Goal: Task Accomplishment & Management: Complete application form

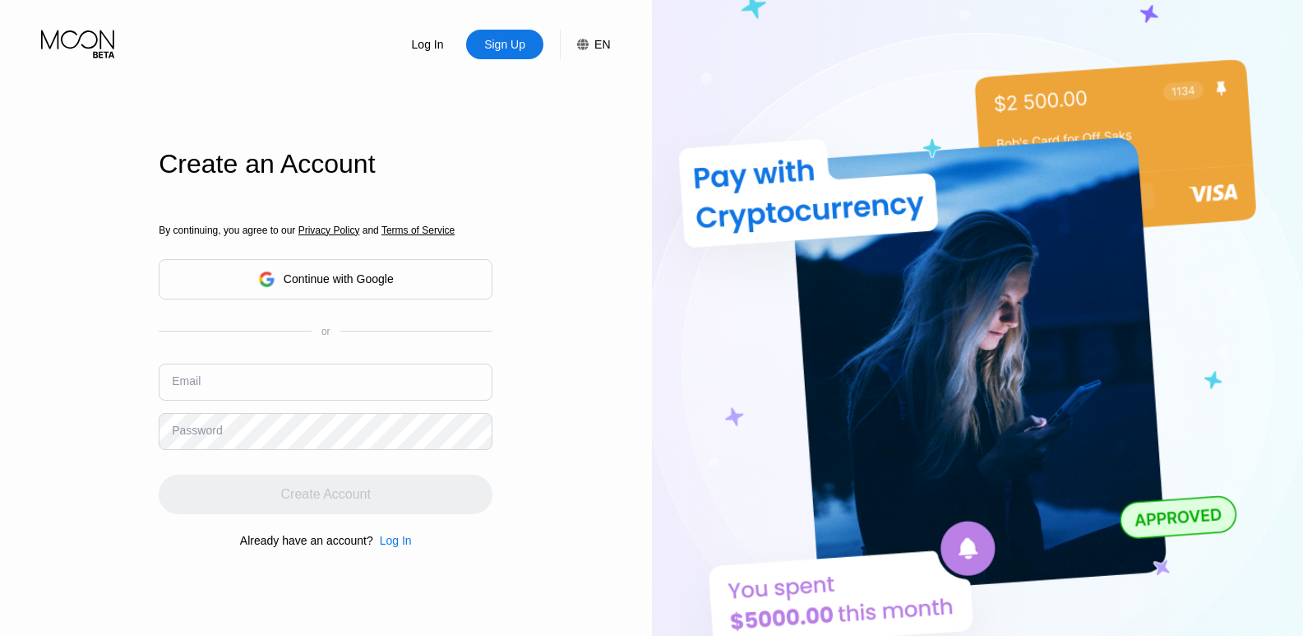
click at [80, 188] on div "Log In Sign Up EN Language English Save Create an Account By continuing, you ag…" at bounding box center [326, 349] width 652 height 699
click at [76, 263] on div "Log In Sign Up EN Language English Save Create an Account By continuing, you ag…" at bounding box center [326, 349] width 652 height 699
click at [229, 383] on input "text" at bounding box center [326, 381] width 334 height 37
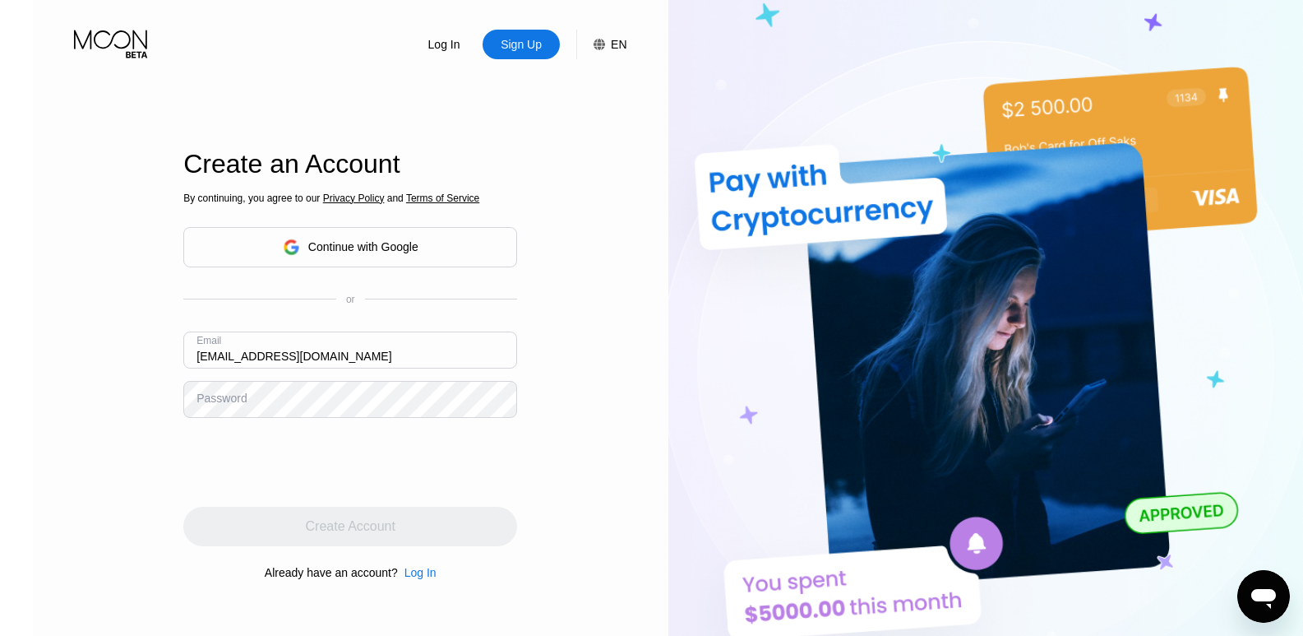
type input "[EMAIL_ADDRESS][DOMAIN_NAME]"
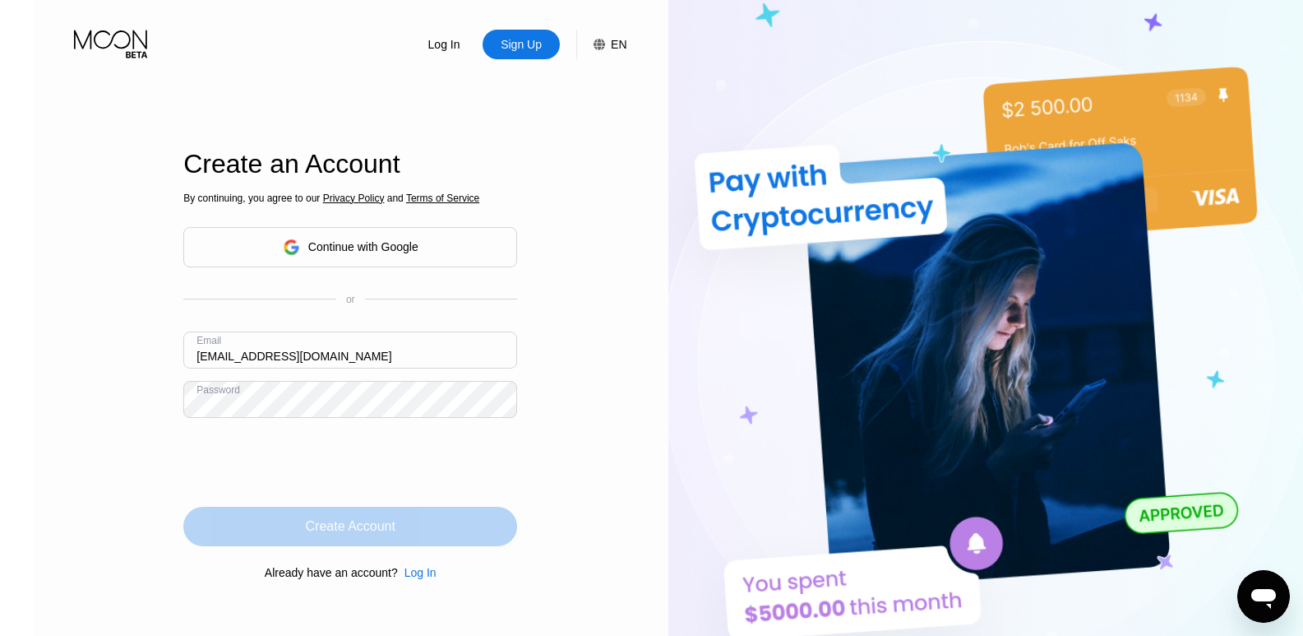
click at [347, 529] on div "Create Account" at bounding box center [351, 526] width 90 height 16
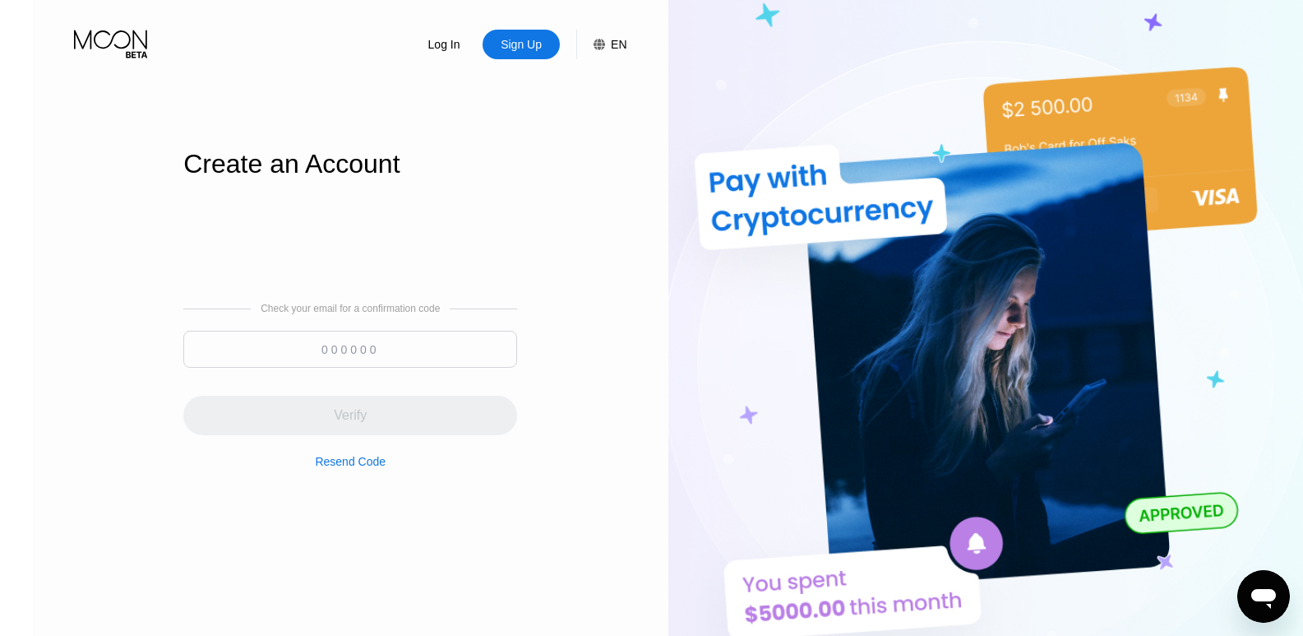
click at [624, 437] on div "Log In Sign Up EN Language English Save Create an Account Check your email for …" at bounding box center [351, 349] width 636 height 699
click at [315, 361] on input at bounding box center [350, 349] width 334 height 37
click at [358, 354] on input at bounding box center [350, 349] width 334 height 37
paste input "298905"
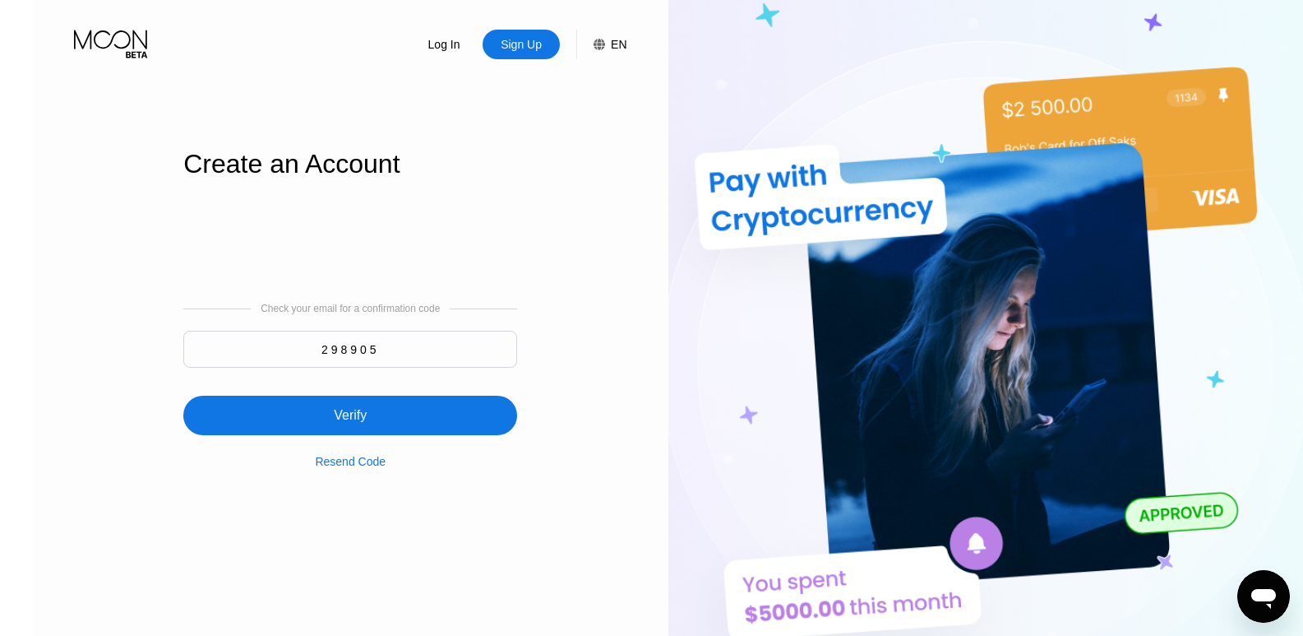
type input "298905"
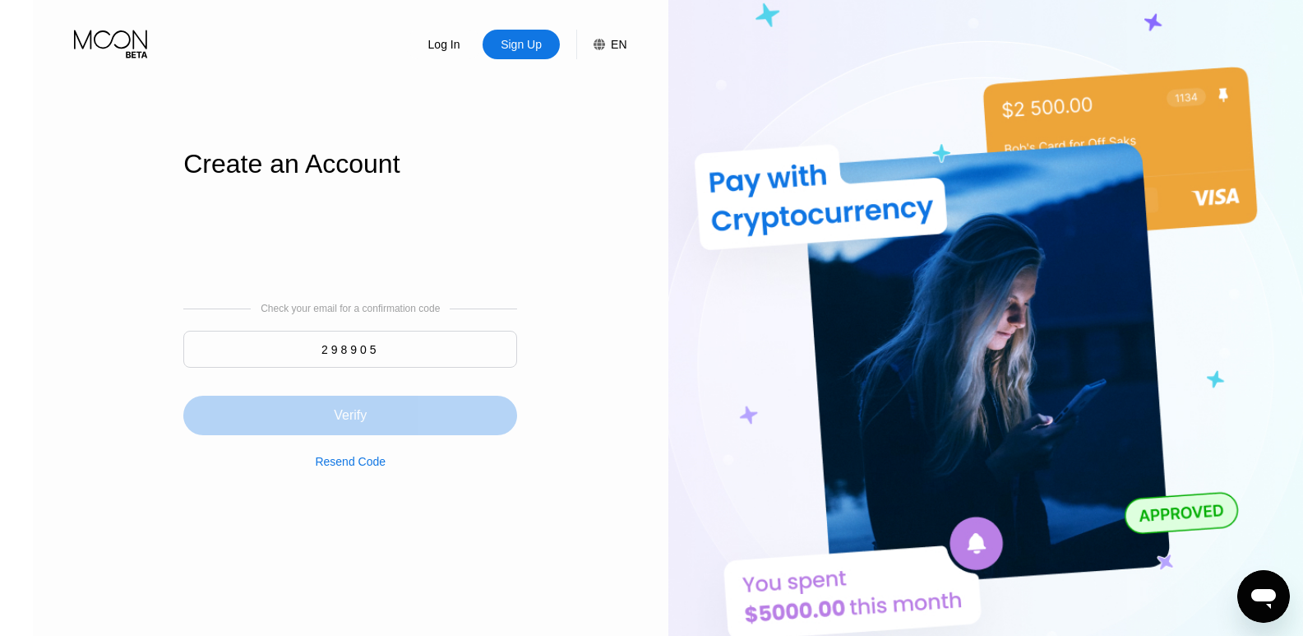
click at [398, 418] on div "Verify" at bounding box center [350, 414] width 334 height 39
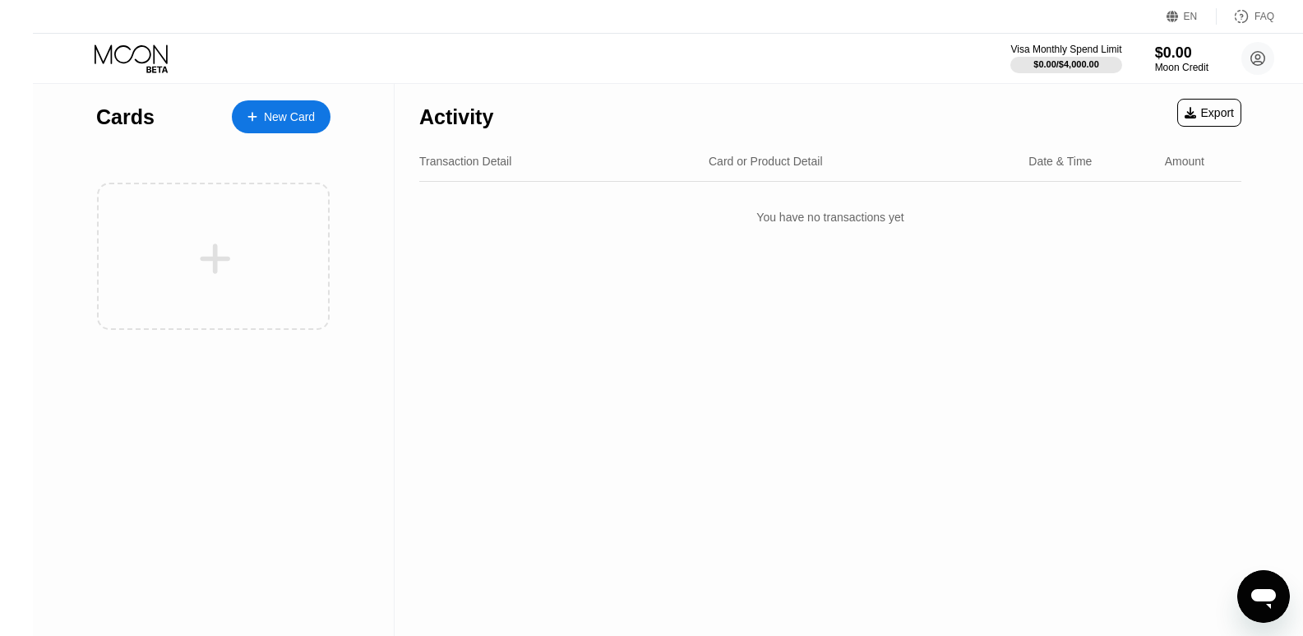
click at [264, 116] on div "New Card" at bounding box center [289, 117] width 51 height 14
